Goal: Information Seeking & Learning: Understand process/instructions

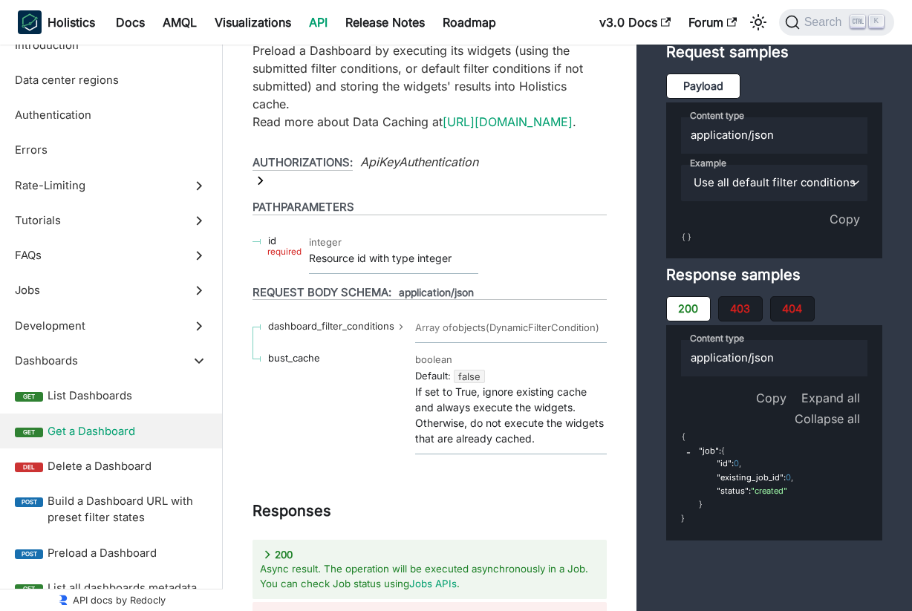
scroll to position [55844, 0]
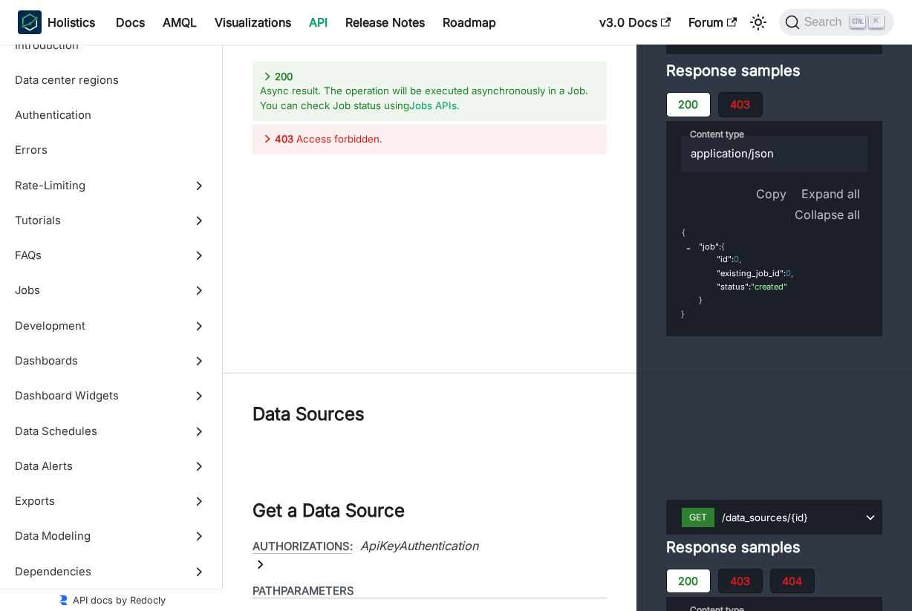
scroll to position [56123, 0]
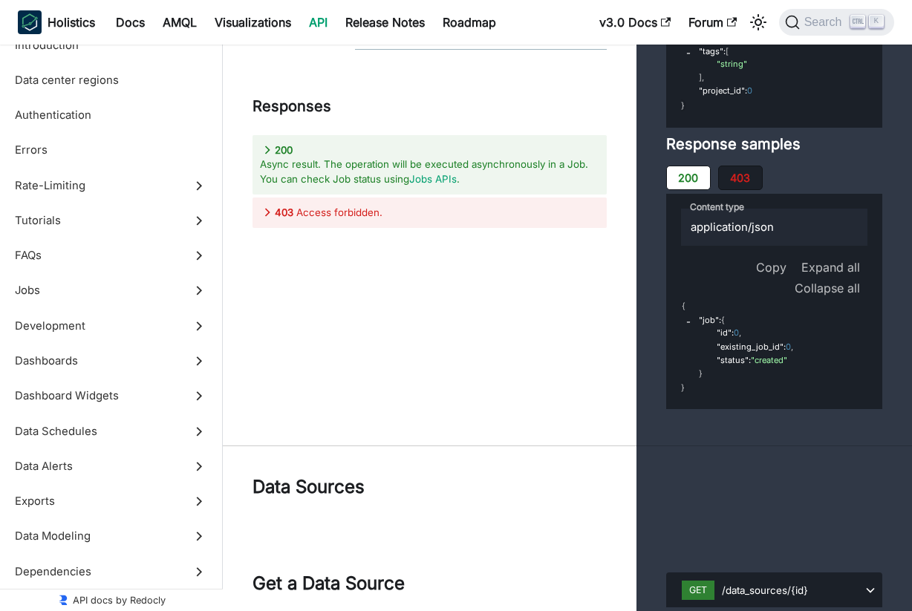
scroll to position [56158, 0]
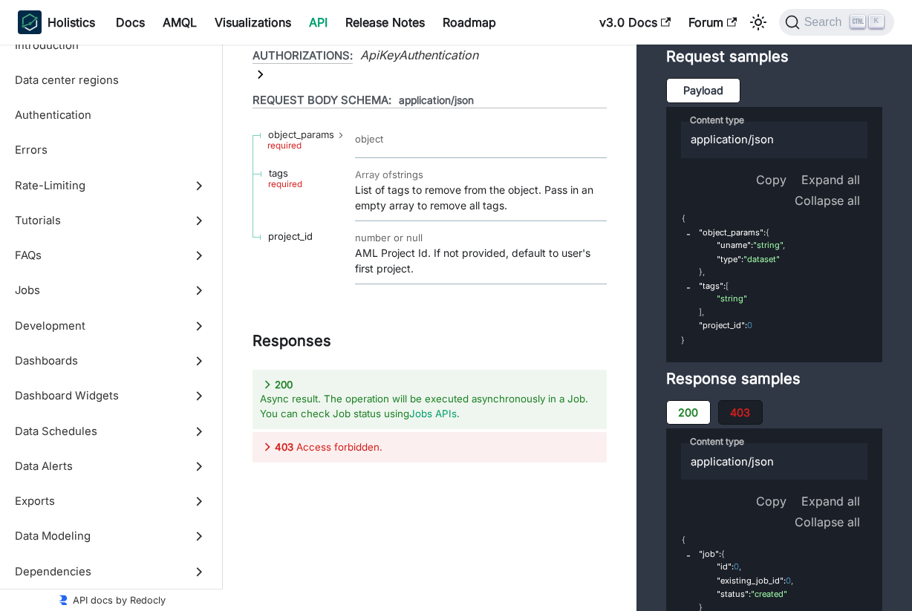
scroll to position [56199, 0]
